Goal: Task Accomplishment & Management: Manage account settings

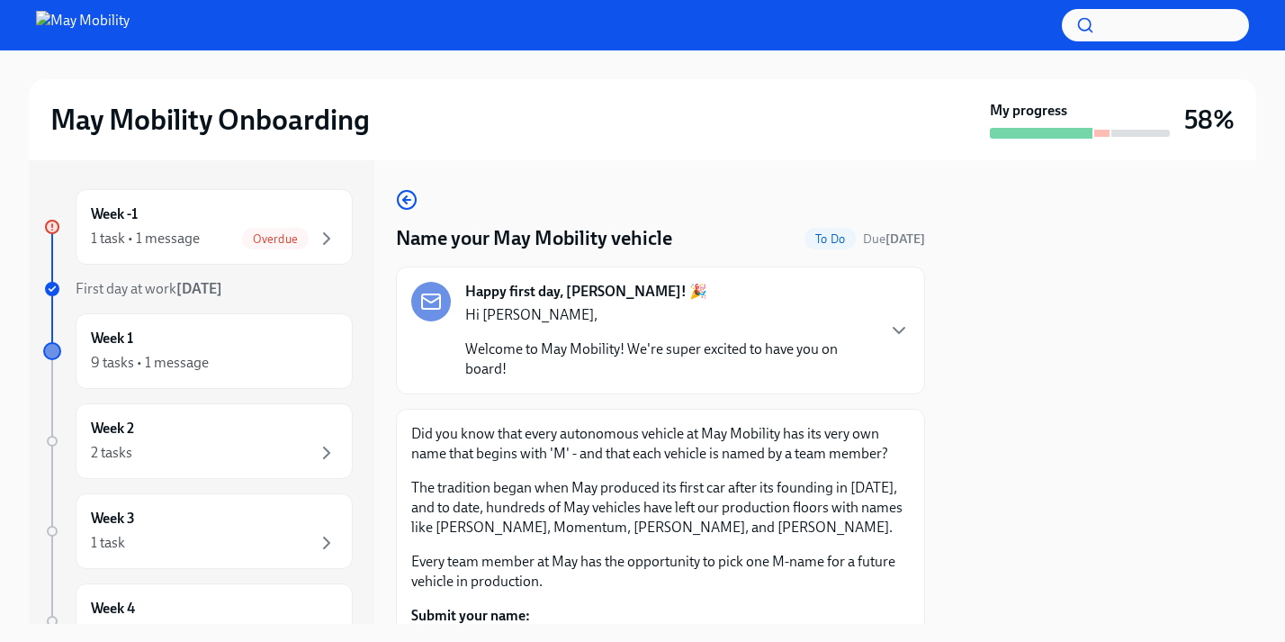
scroll to position [172, 0]
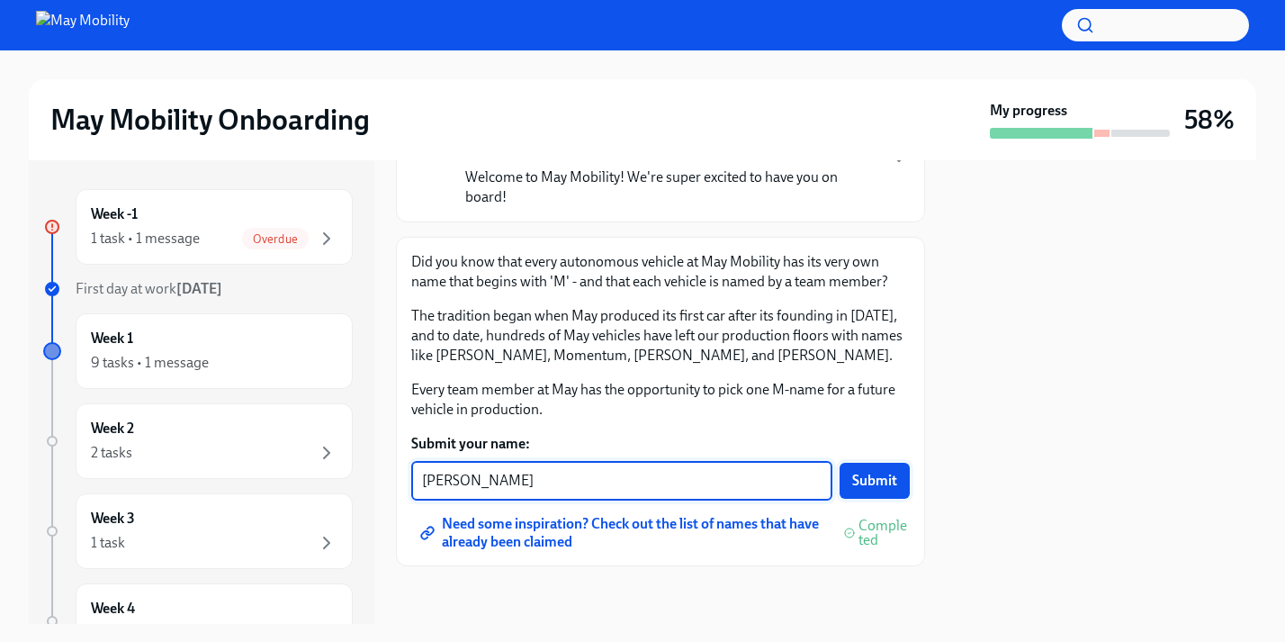
type textarea "[PERSON_NAME]"
click at [862, 486] on span "Submit" at bounding box center [874, 481] width 45 height 18
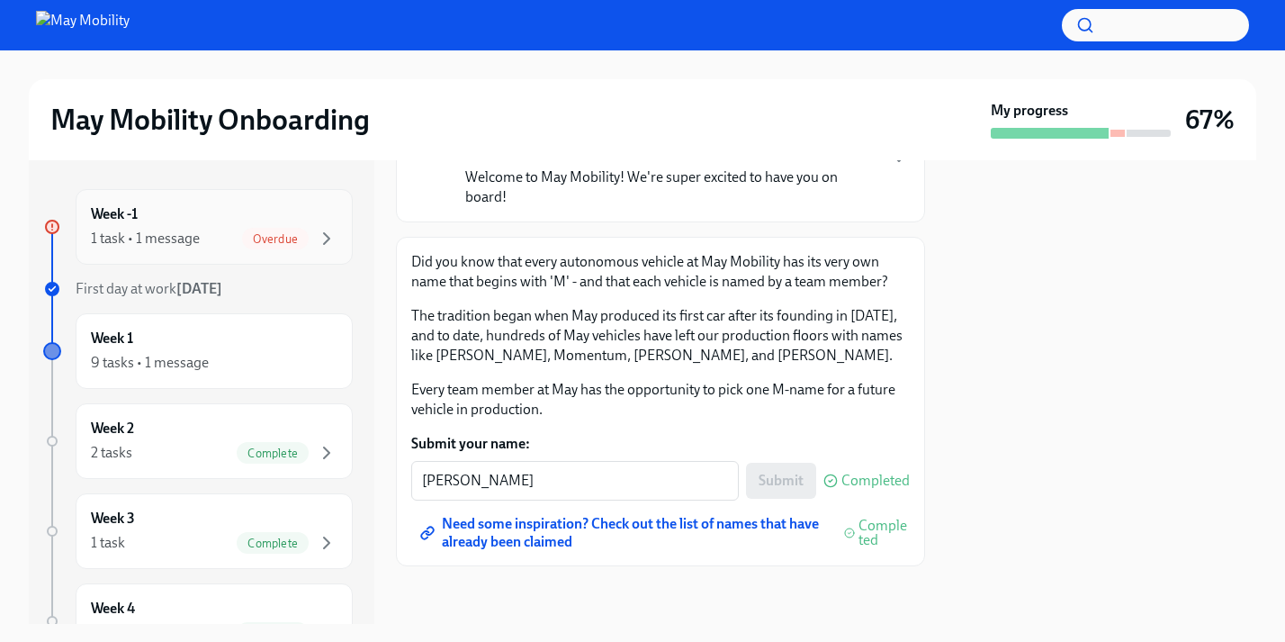
click at [276, 238] on span "Overdue" at bounding box center [275, 238] width 67 height 13
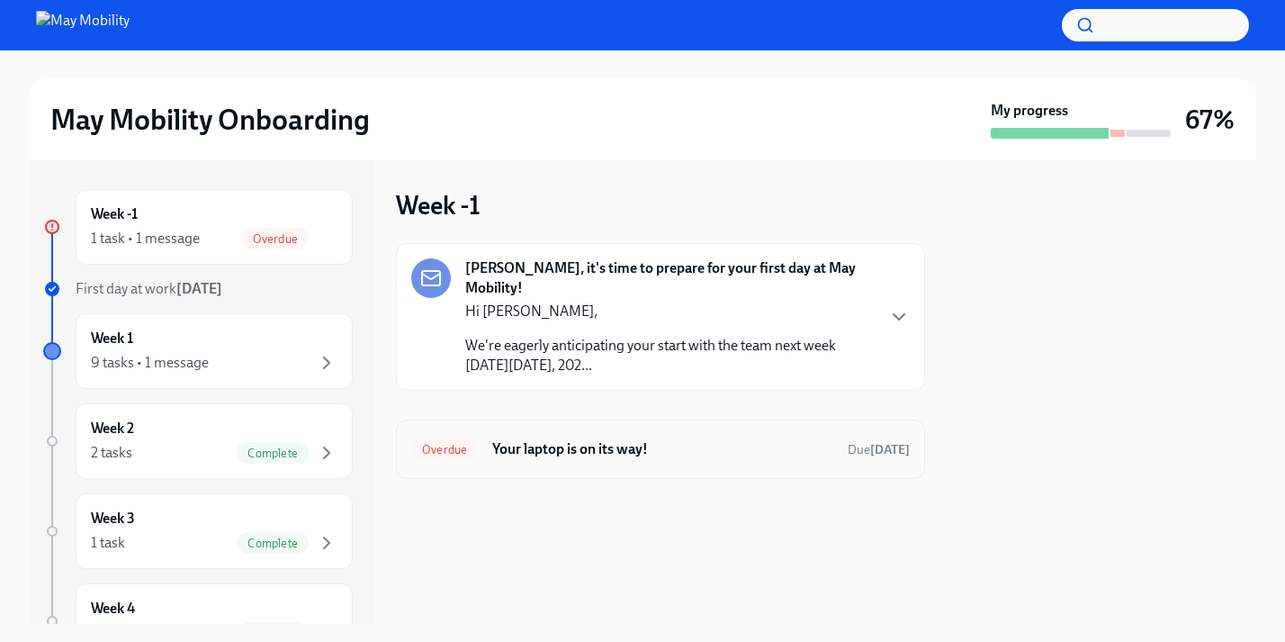
click at [571, 439] on h6 "Your laptop is on its way!" at bounding box center [662, 449] width 341 height 20
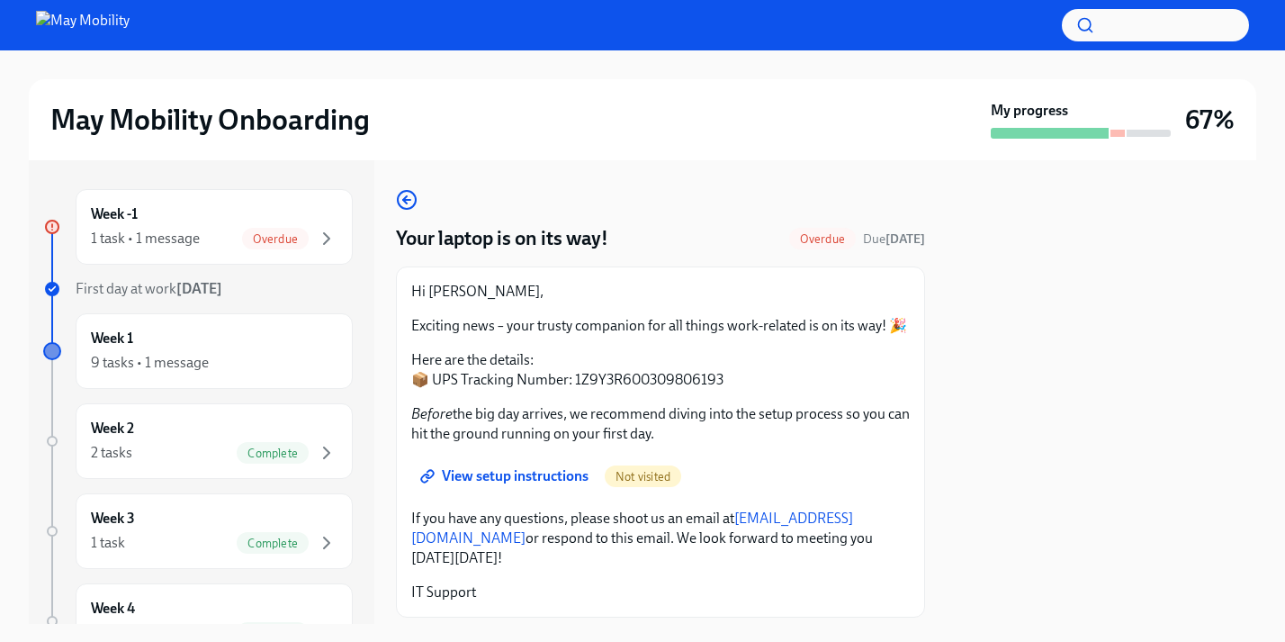
scroll to position [51, 0]
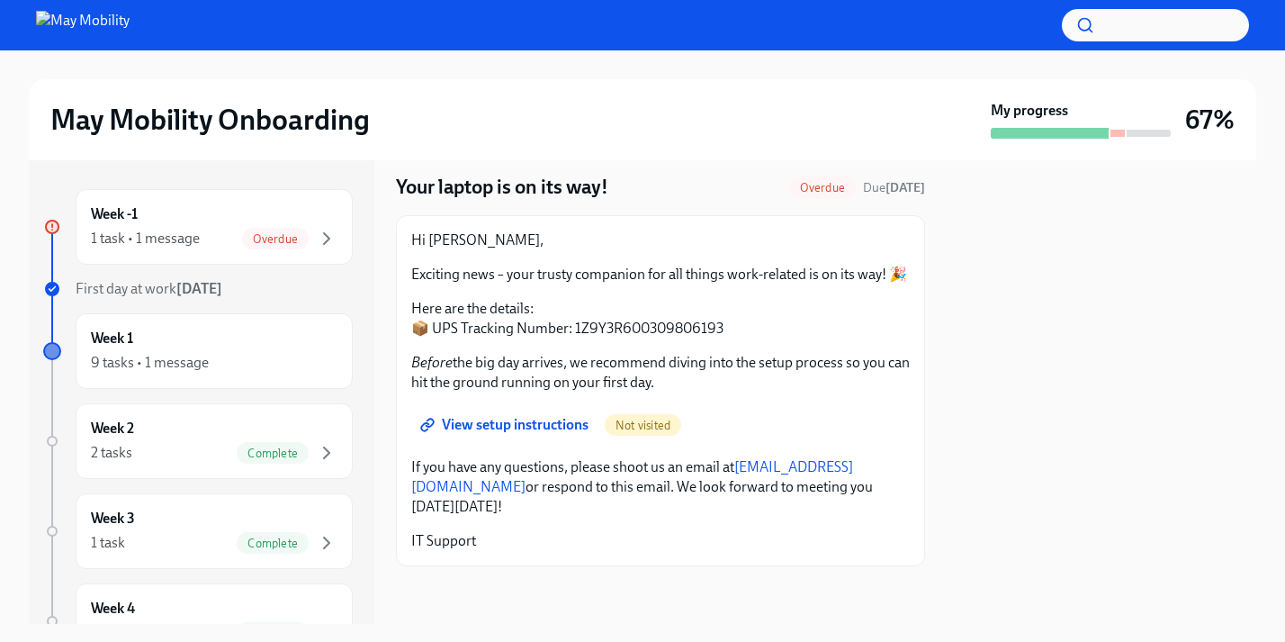
click at [544, 421] on span "View setup instructions" at bounding box center [506, 425] width 165 height 18
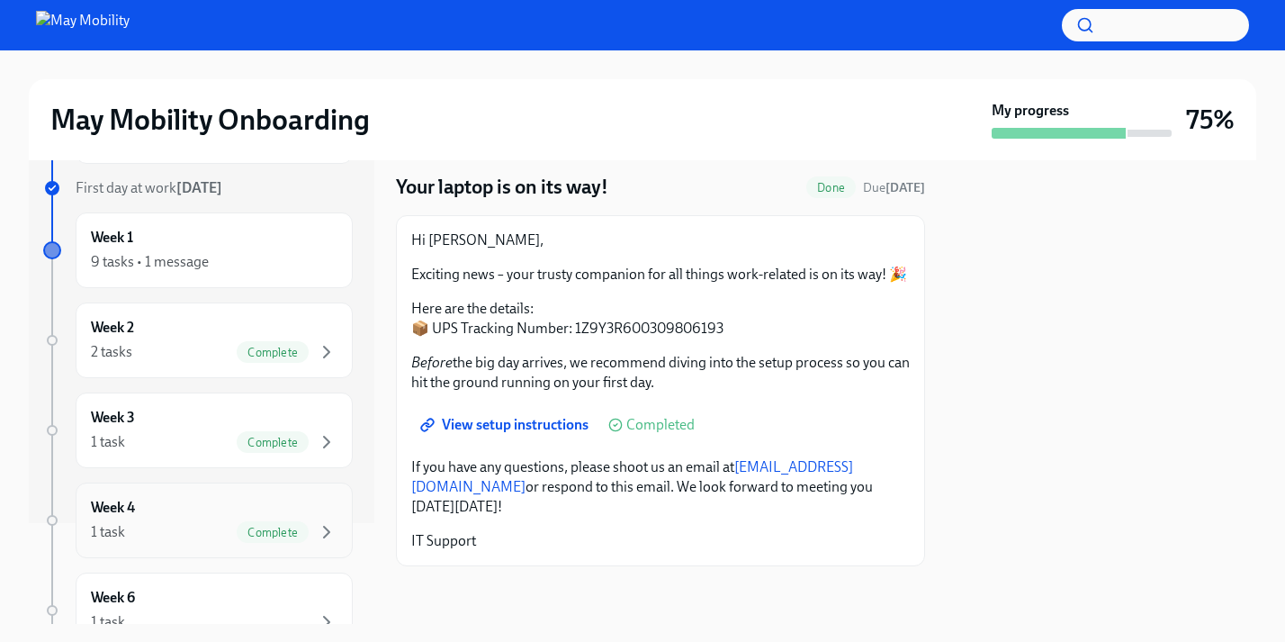
scroll to position [83, 0]
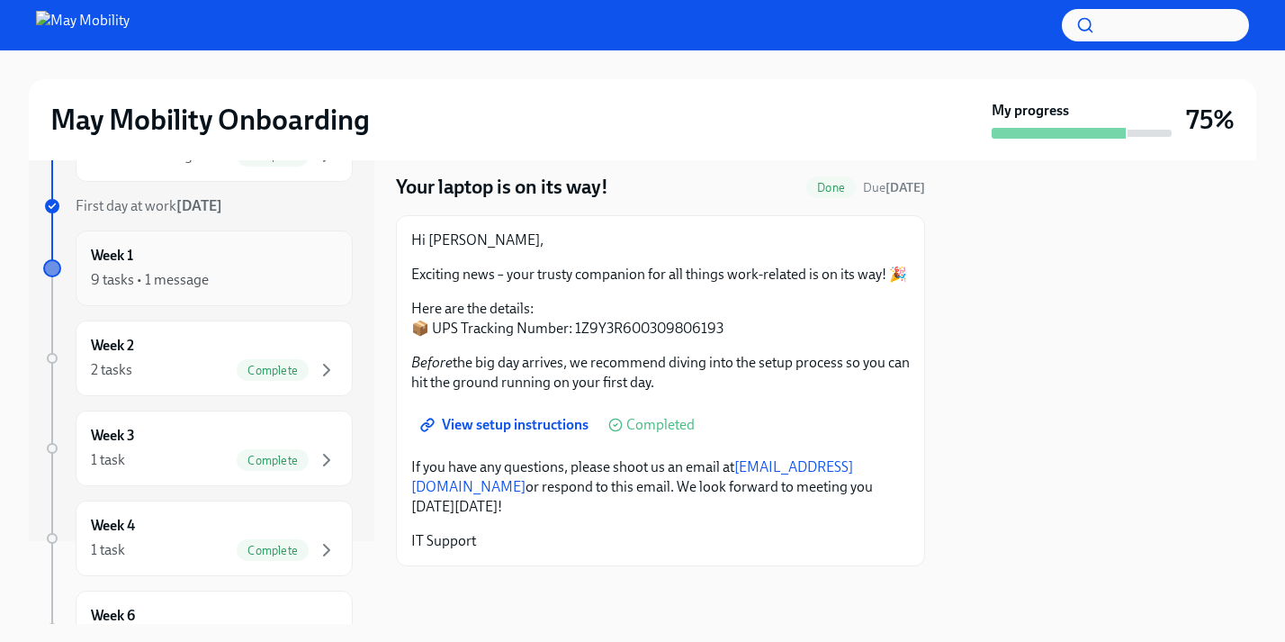
click at [247, 265] on div "Week 1 9 tasks • 1 message" at bounding box center [214, 268] width 247 height 45
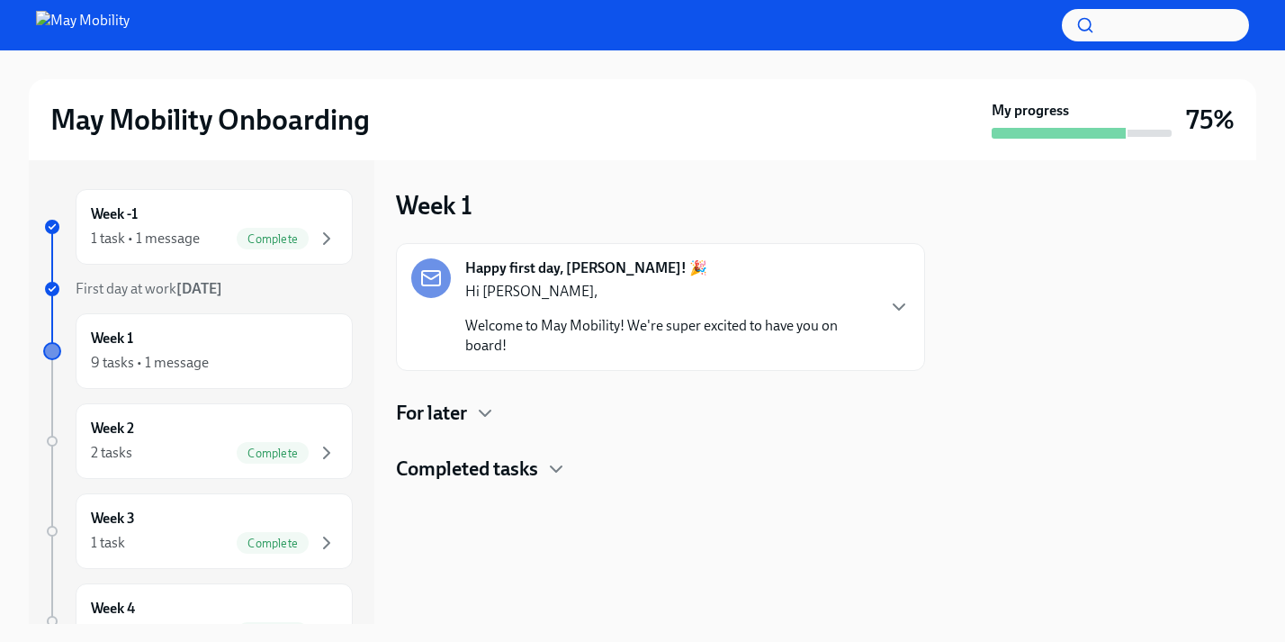
click at [458, 416] on h4 "For later" at bounding box center [431, 413] width 71 height 27
click at [488, 479] on h4 "Completed tasks" at bounding box center [467, 468] width 142 height 27
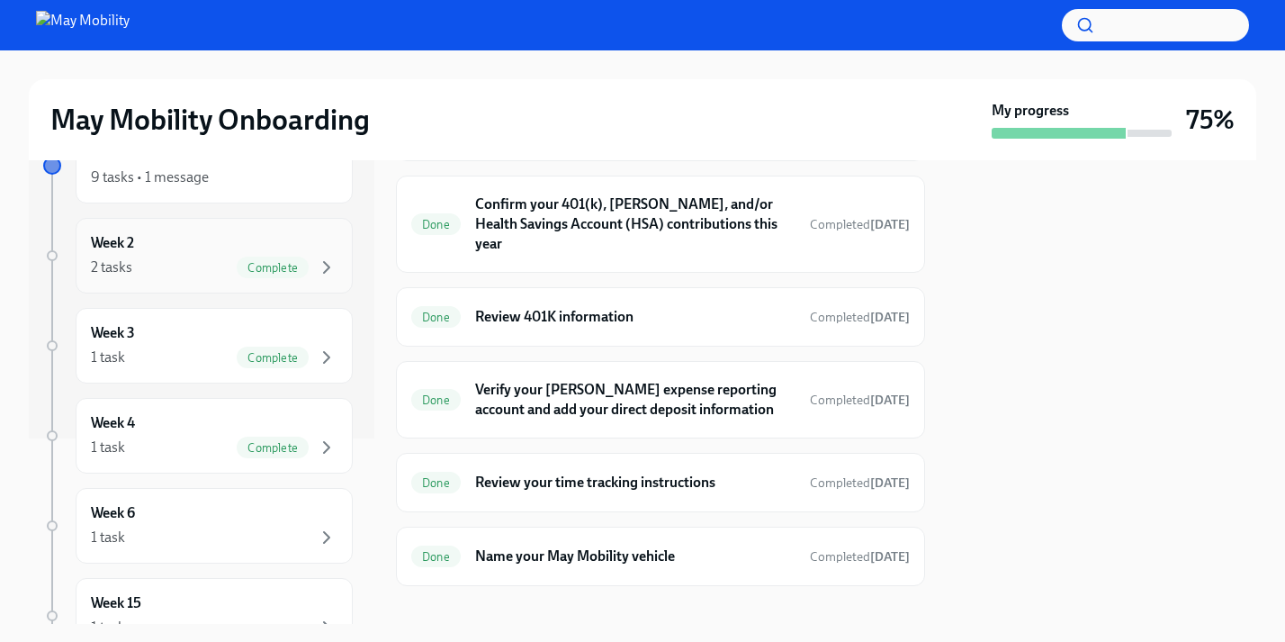
scroll to position [191, 0]
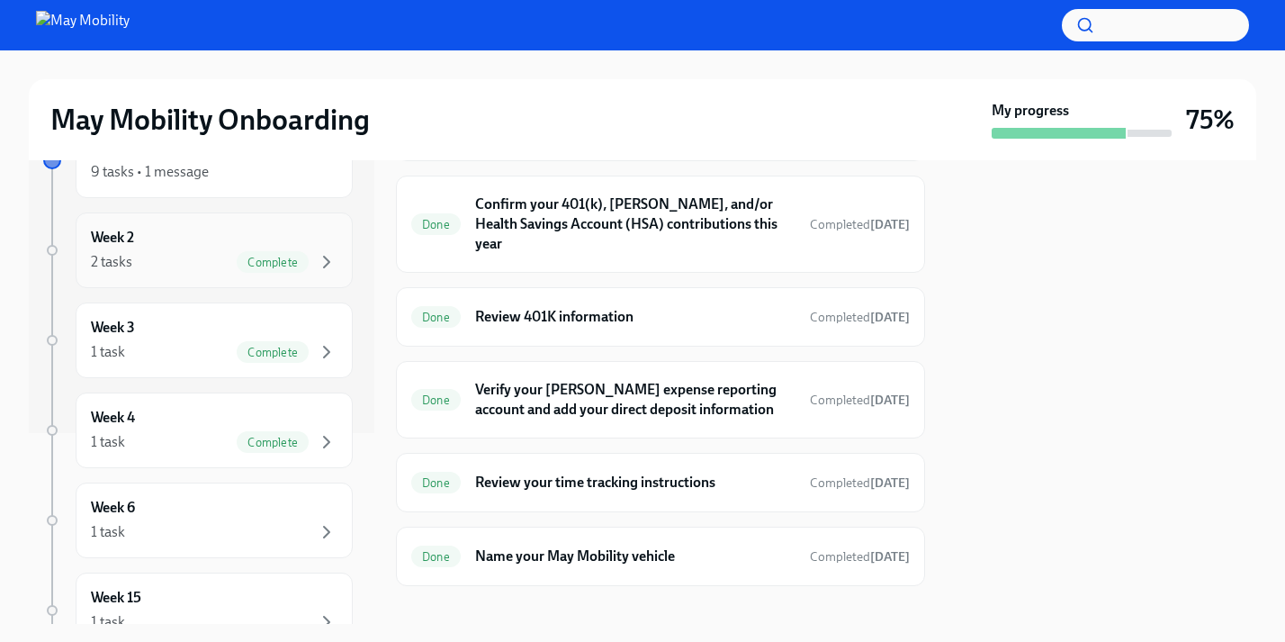
click at [282, 257] on span "Complete" at bounding box center [273, 262] width 72 height 13
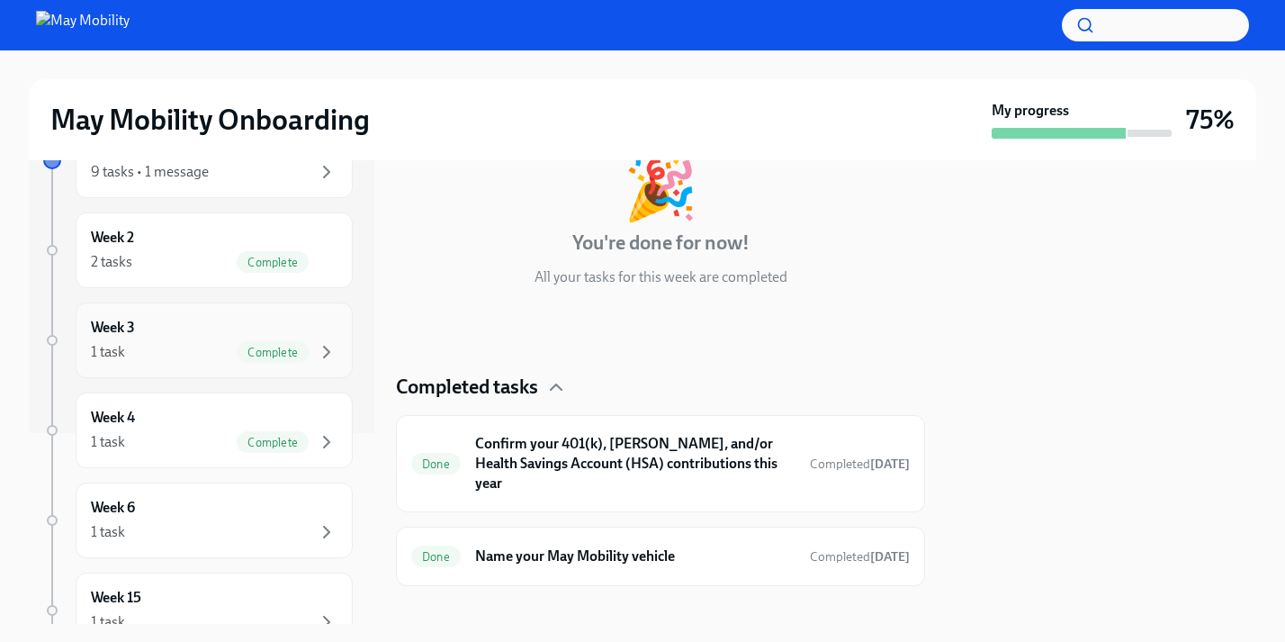
click at [255, 334] on div "Week 3 1 task Complete" at bounding box center [214, 340] width 247 height 45
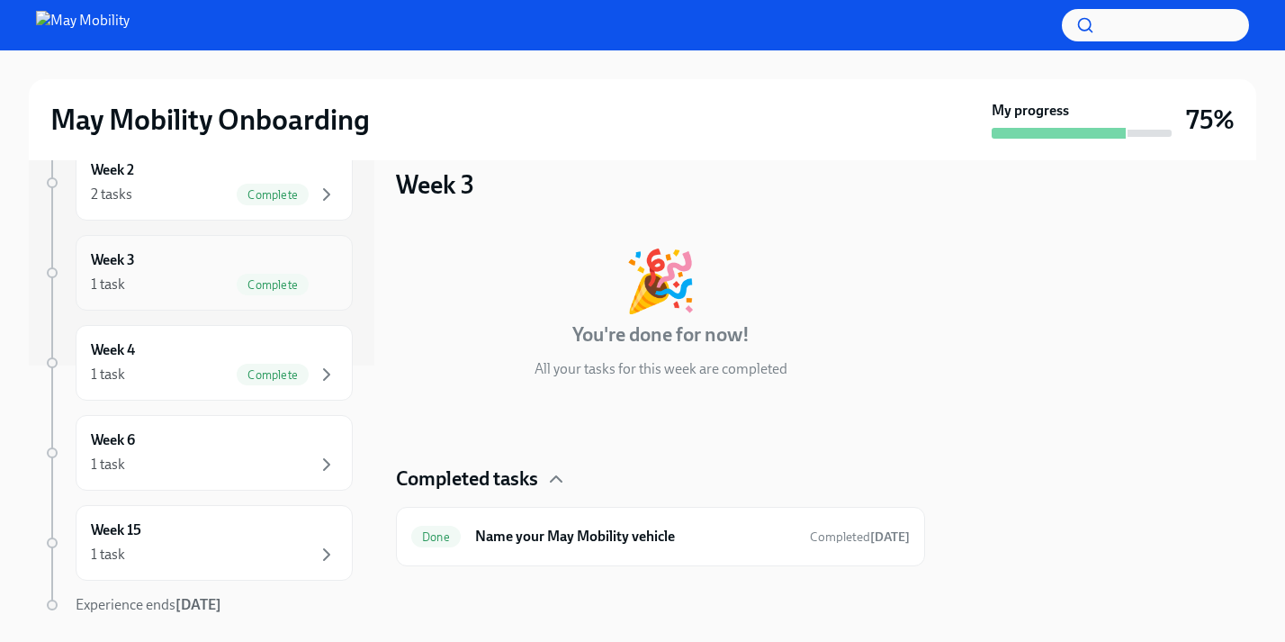
scroll to position [321, 0]
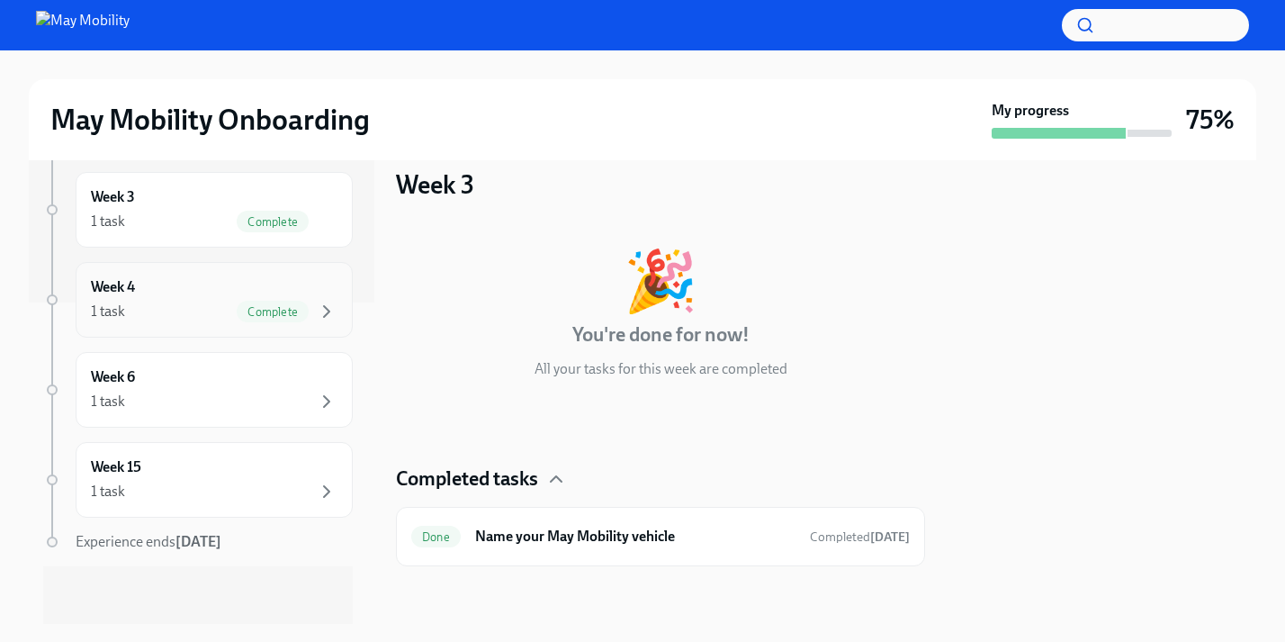
click at [232, 308] on div "1 task Complete" at bounding box center [214, 312] width 247 height 22
